Goal: Transaction & Acquisition: Purchase product/service

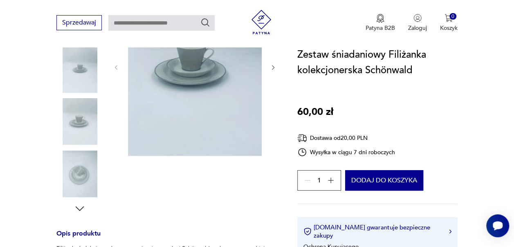
scroll to position [164, 0]
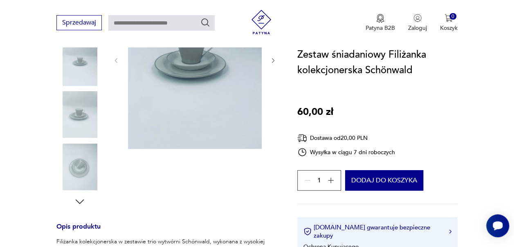
click at [343, 182] on div "1 Dodaj do koszyka" at bounding box center [360, 180] width 126 height 20
click at [338, 180] on button "button" at bounding box center [330, 180] width 15 height 15
click at [306, 178] on icon "button" at bounding box center [307, 180] width 8 height 8
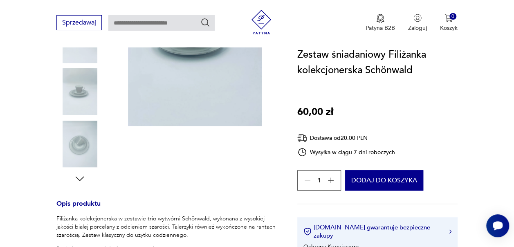
scroll to position [123, 0]
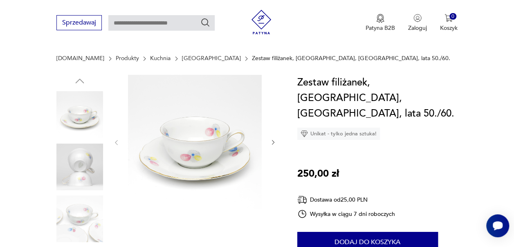
scroll to position [82, 0]
